Goal: Task Accomplishment & Management: Complete application form

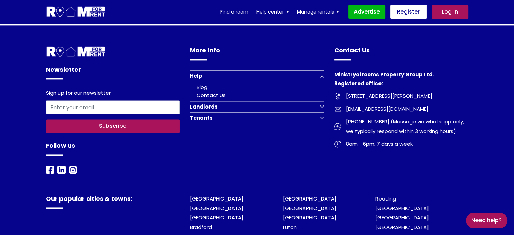
scroll to position [938, 0]
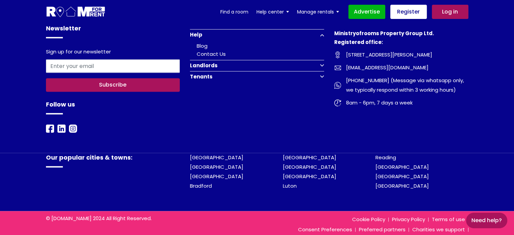
click at [236, 71] on button "Tenants" at bounding box center [257, 76] width 134 height 11
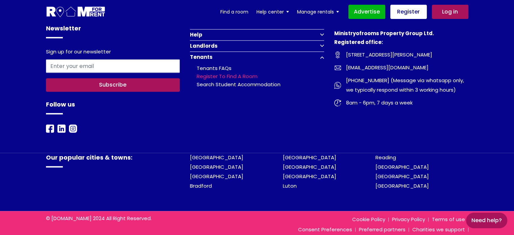
click at [223, 73] on link "Register to find a room" at bounding box center [227, 76] width 61 height 7
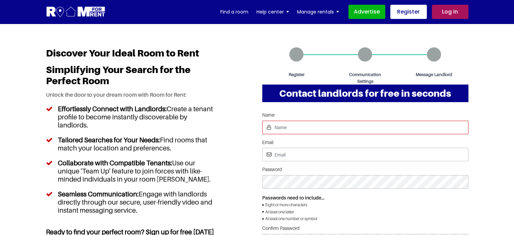
click at [305, 122] on input "Name" at bounding box center [365, 128] width 206 height 14
type input "Tom"
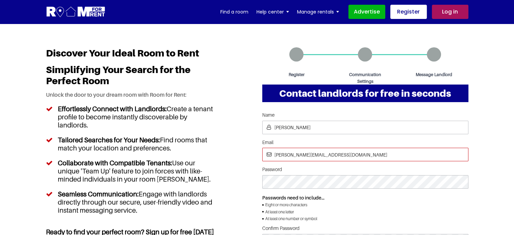
type input "tom@yopmail.com"
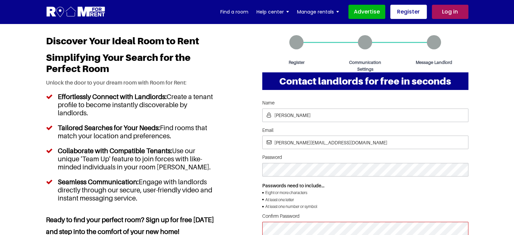
scroll to position [80, 0]
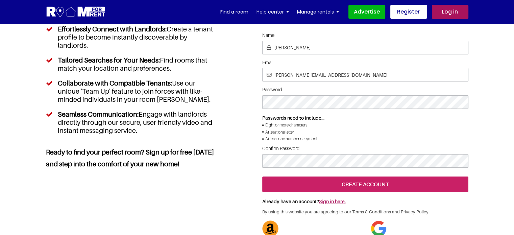
click at [358, 192] on input "create account" at bounding box center [365, 184] width 206 height 16
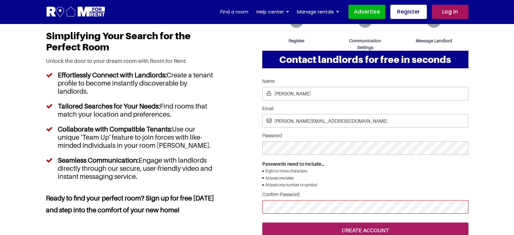
scroll to position [68, 0]
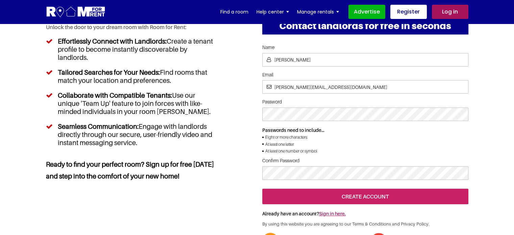
click at [336, 204] on input "create account" at bounding box center [365, 196] width 206 height 16
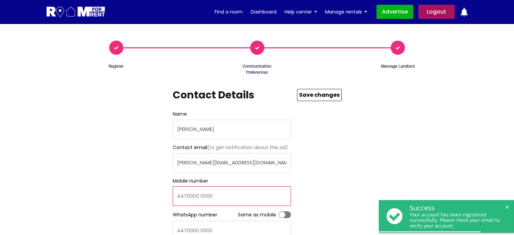
click at [227, 194] on input "number" at bounding box center [232, 196] width 118 height 20
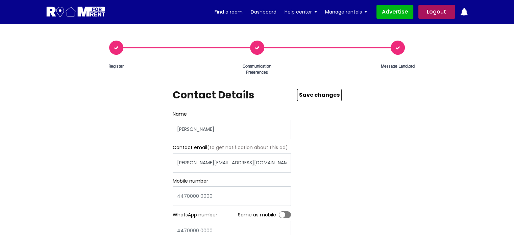
click at [353, 182] on div "Register Communication Preferences Message Landlord Contact Details Name Tom Co…" at bounding box center [257, 192] width 432 height 303
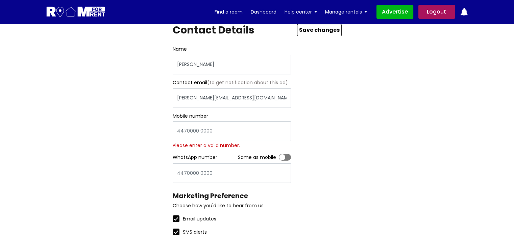
scroll to position [68, 0]
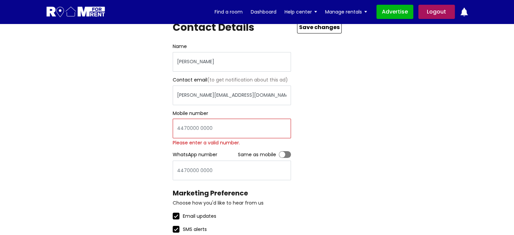
click at [220, 132] on input "number" at bounding box center [232, 129] width 118 height 20
click at [209, 132] on input "number" at bounding box center [232, 129] width 118 height 20
click at [191, 175] on input "number" at bounding box center [232, 170] width 118 height 20
click at [362, 185] on div "Register Communication Preferences Message Landlord Contact Details Name Tom Co…" at bounding box center [257, 128] width 432 height 310
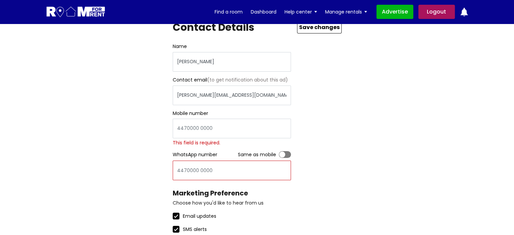
click at [239, 169] on input "number" at bounding box center [232, 170] width 118 height 20
click at [337, 189] on div "Contact Details Name Tom Contact email (to get notification about this ad) tom@…" at bounding box center [257, 152] width 169 height 262
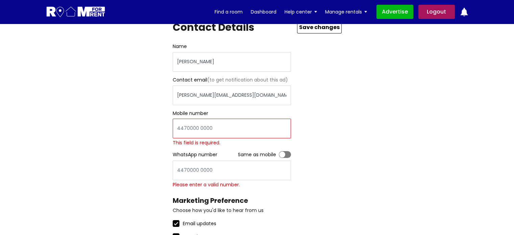
click at [235, 127] on input "number" at bounding box center [232, 129] width 118 height 20
click at [346, 181] on div "Register Communication Preferences Message Landlord Contact Details Name Tom Co…" at bounding box center [257, 131] width 432 height 317
click at [233, 133] on input "number" at bounding box center [232, 129] width 118 height 20
click at [403, 208] on div "Register Communication Preferences Message Landlord Contact Details Name Tom Co…" at bounding box center [257, 131] width 432 height 317
click at [368, 184] on div "Register Communication Preferences Message Landlord Contact Details Name Tom Co…" at bounding box center [257, 131] width 432 height 317
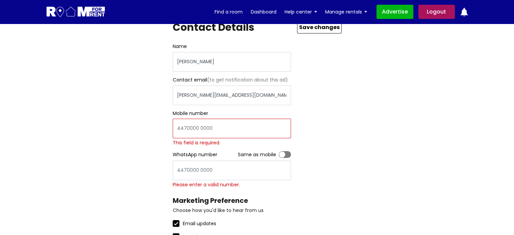
click at [187, 130] on input "number" at bounding box center [232, 129] width 118 height 20
click at [361, 131] on div "Register Communication Preferences Message Landlord Contact Details Name Tom Co…" at bounding box center [257, 131] width 432 height 317
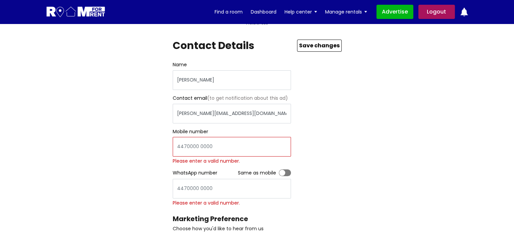
scroll to position [34, 0]
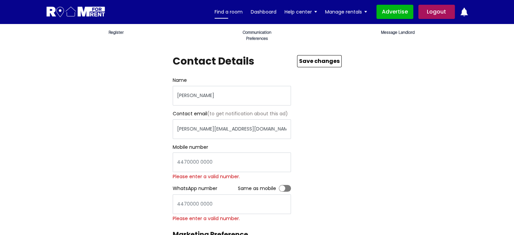
click at [240, 9] on link "Find a room" at bounding box center [228, 12] width 28 height 10
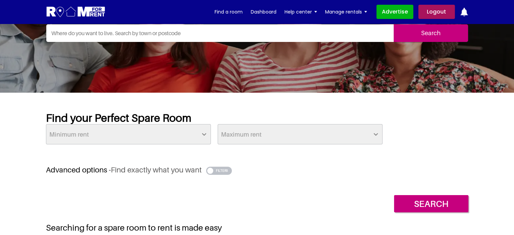
scroll to position [68, 0]
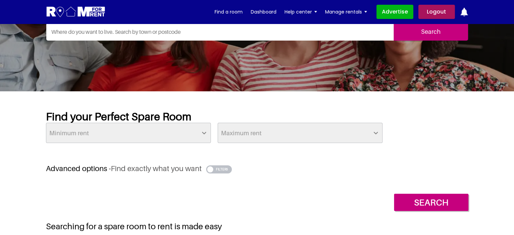
click at [218, 166] on button "button" at bounding box center [219, 169] width 26 height 8
